Goal: Transaction & Acquisition: Subscribe to service/newsletter

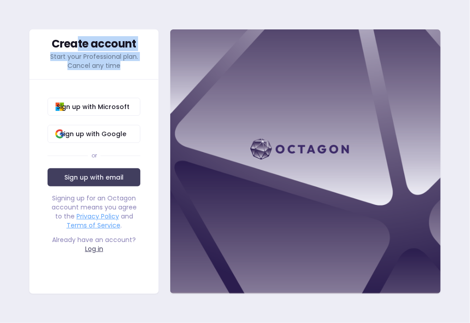
drag, startPoint x: 76, startPoint y: 48, endPoint x: 130, endPoint y: 66, distance: 56.9
click at [130, 66] on div "Create account Start your Professional plan. Cancel any time" at bounding box center [93, 54] width 129 height 50
click at [130, 66] on p "Start your Professional plan. Cancel any time" at bounding box center [94, 61] width 93 height 18
drag, startPoint x: 131, startPoint y: 66, endPoint x: 69, endPoint y: 44, distance: 65.8
click at [69, 44] on div "Create account Start your Professional plan. Cancel any time" at bounding box center [93, 54] width 129 height 50
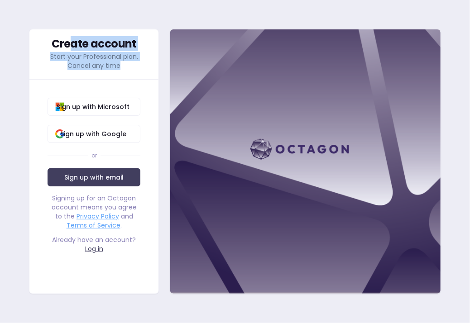
click at [69, 44] on div "Create account" at bounding box center [94, 43] width 93 height 11
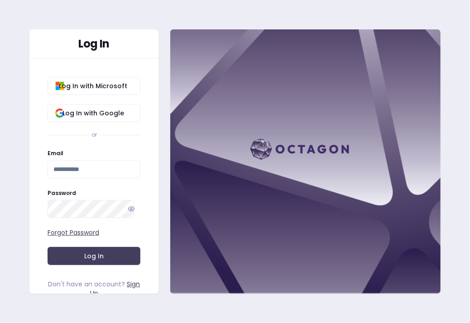
click at [279, 146] on div at bounding box center [305, 161] width 271 height 265
